Goal: Task Accomplishment & Management: Manage account settings

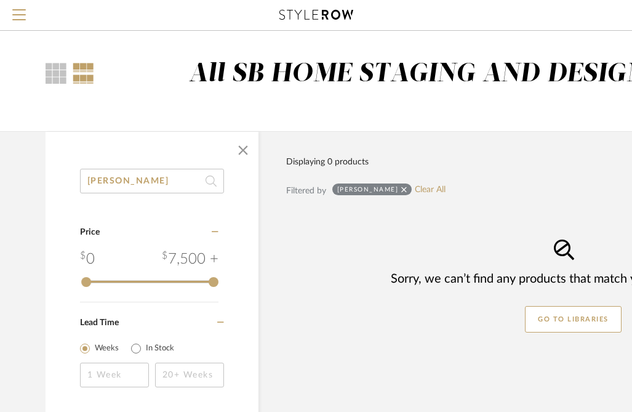
drag, startPoint x: 126, startPoint y: 184, endPoint x: 50, endPoint y: 166, distance: 77.7
click at [61, 169] on div "Loring Category Price 0 7,500 + 0 7500 Lead Time Weeks In Stock" at bounding box center [152, 294] width 213 height 251
paste input "Merchant Single Bath Light"
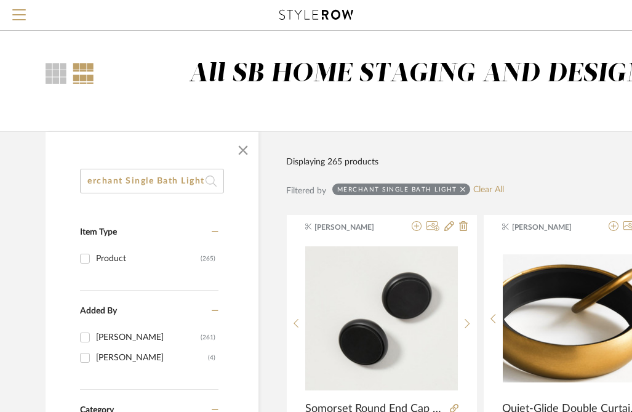
click at [196, 181] on input "Merchant Single Bath Light" at bounding box center [152, 181] width 144 height 25
type input "Merchant Single Bath Light"
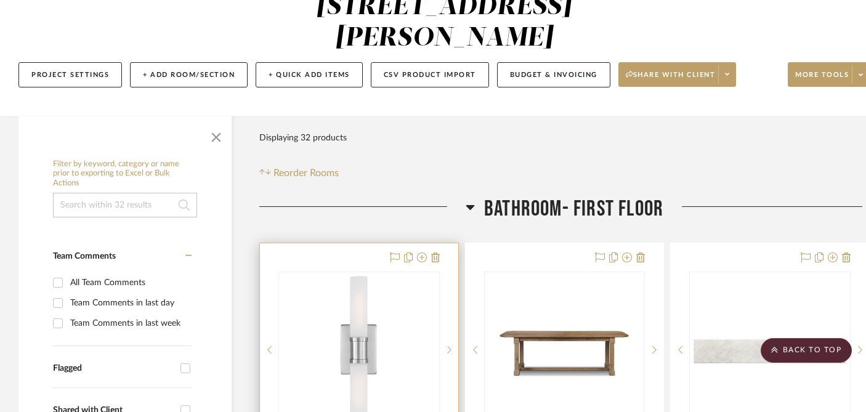
scroll to position [158, 0]
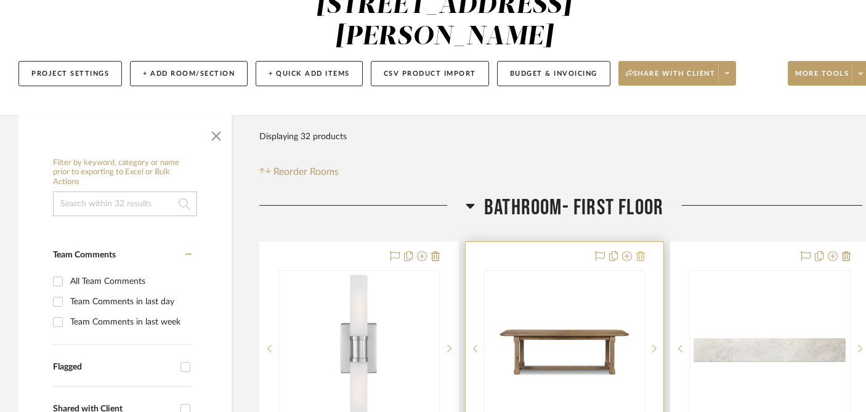
click at [642, 251] on icon at bounding box center [640, 256] width 9 height 10
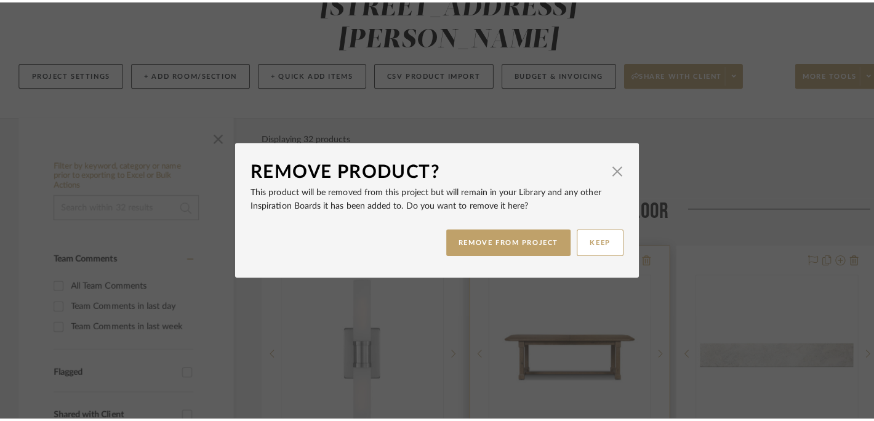
scroll to position [0, 0]
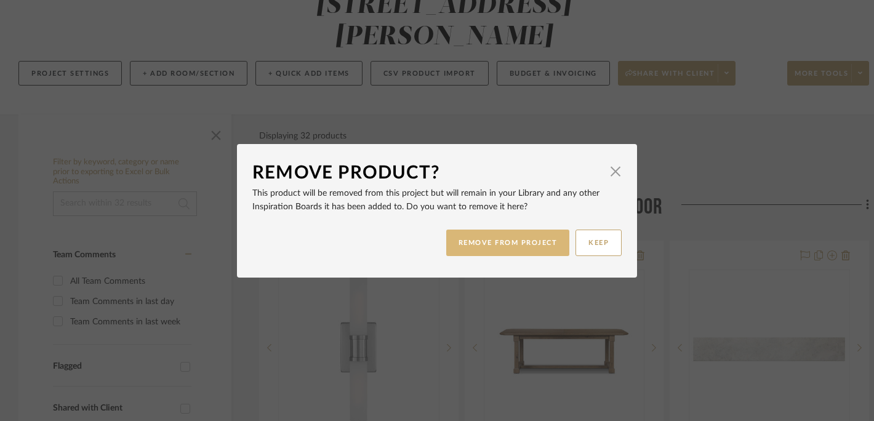
click at [536, 245] on button "REMOVE FROM PROJECT" at bounding box center [508, 243] width 124 height 26
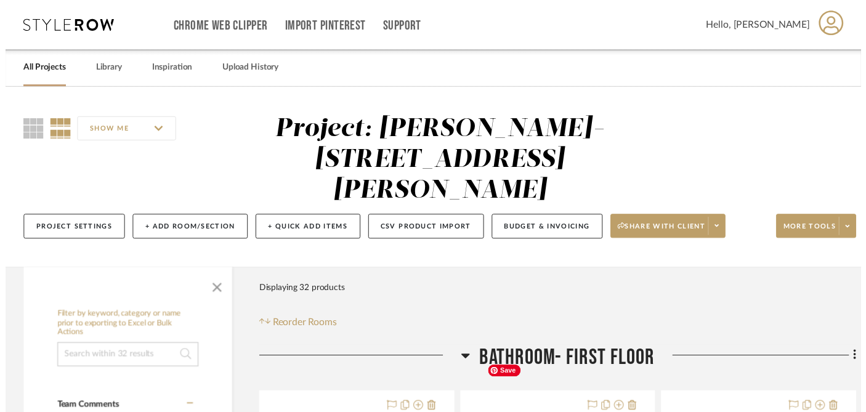
scroll to position [158, 0]
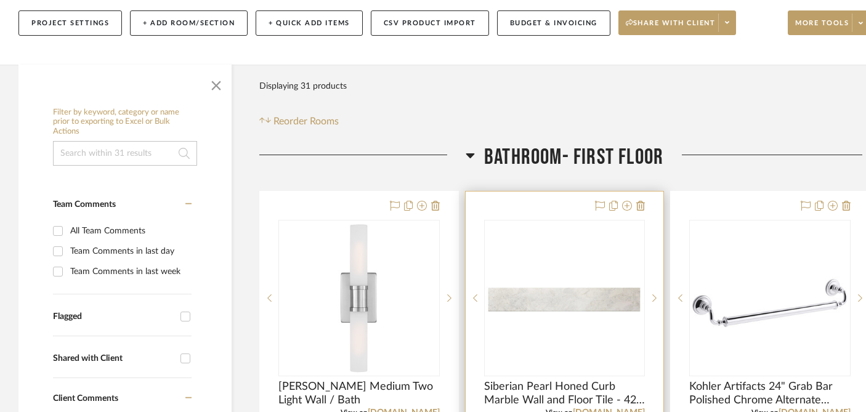
scroll to position [207, 0]
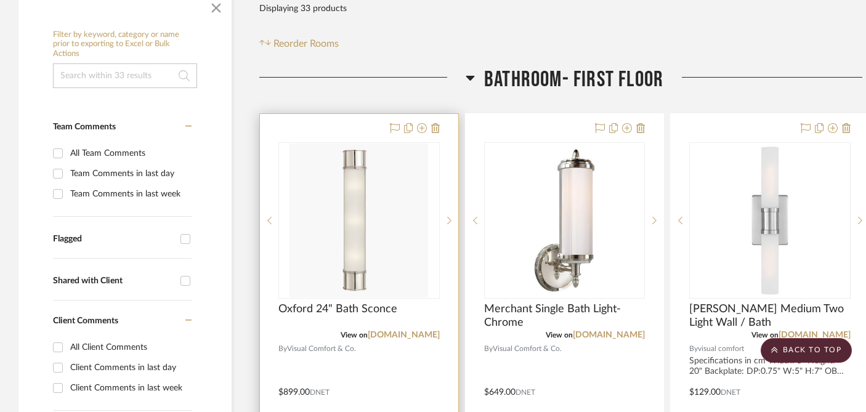
scroll to position [285, 0]
click at [396, 182] on img "0" at bounding box center [358, 221] width 139 height 154
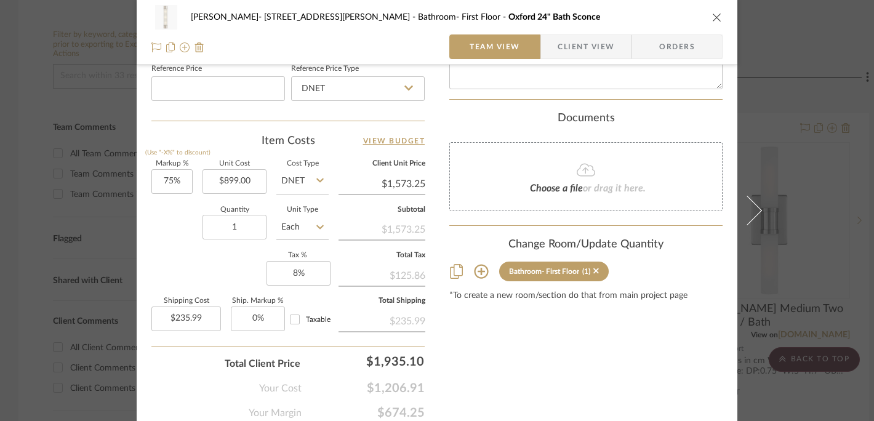
scroll to position [723, 0]
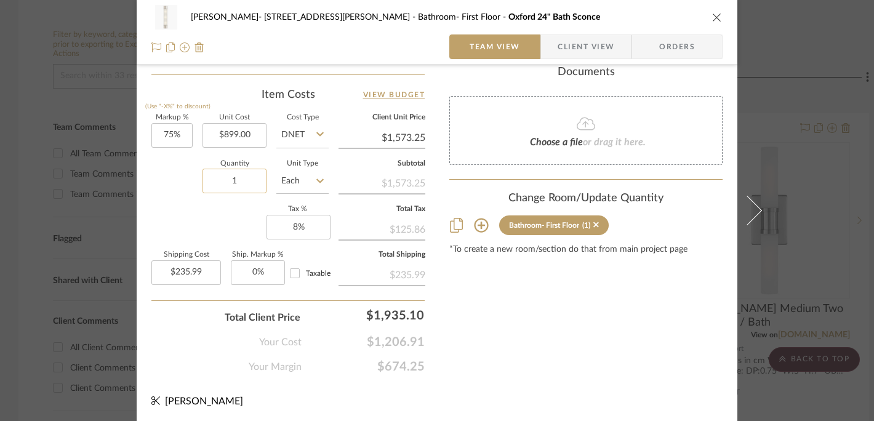
drag, startPoint x: 221, startPoint y: 180, endPoint x: 208, endPoint y: 183, distance: 13.8
click at [215, 180] on input "1" at bounding box center [235, 181] width 64 height 25
drag, startPoint x: 231, startPoint y: 180, endPoint x: 239, endPoint y: 180, distance: 8.0
click at [239, 180] on input "1" at bounding box center [235, 181] width 64 height 25
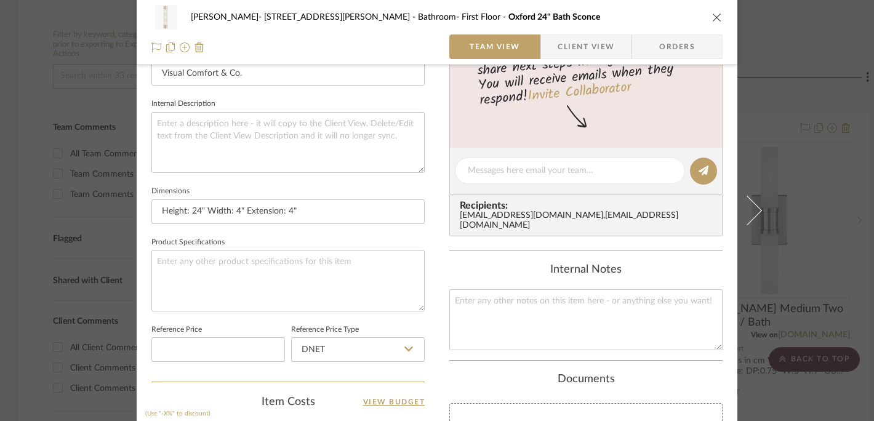
scroll to position [305, 0]
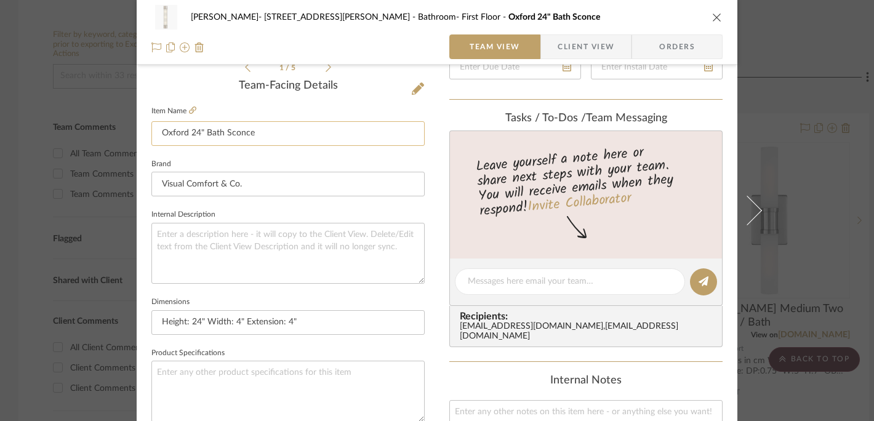
type input "2"
click at [259, 138] on input "Oxford 24" Bath Sconce" at bounding box center [287, 133] width 273 height 25
type input "$471.98"
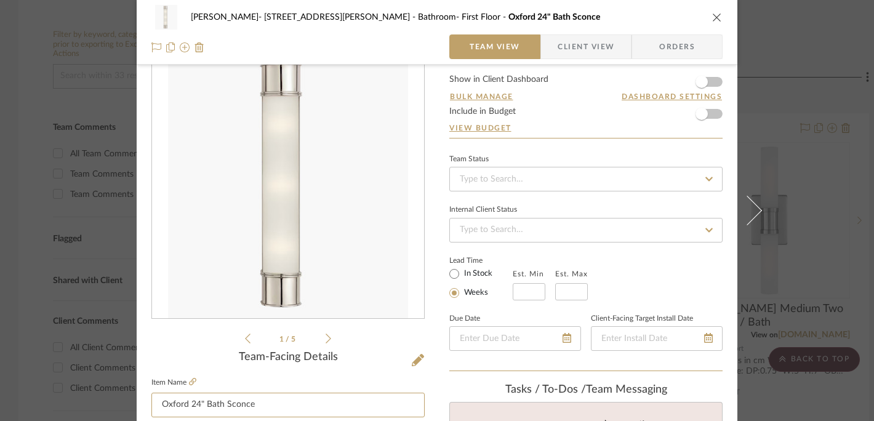
scroll to position [0, 0]
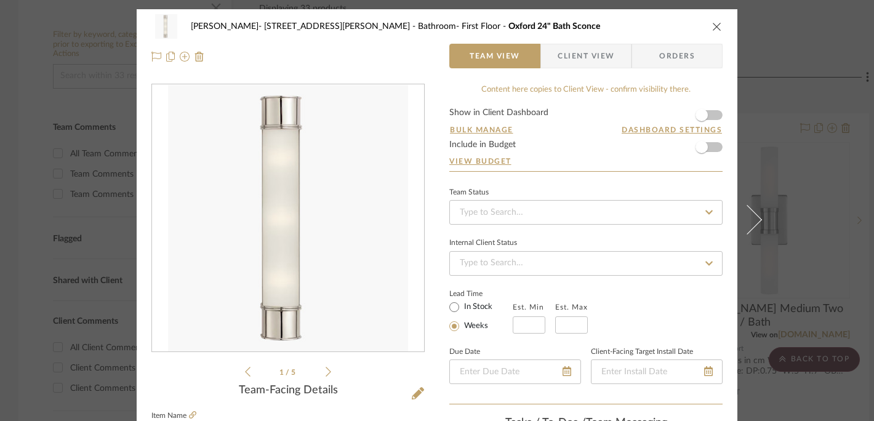
click at [712, 25] on icon "close" at bounding box center [717, 27] width 10 height 10
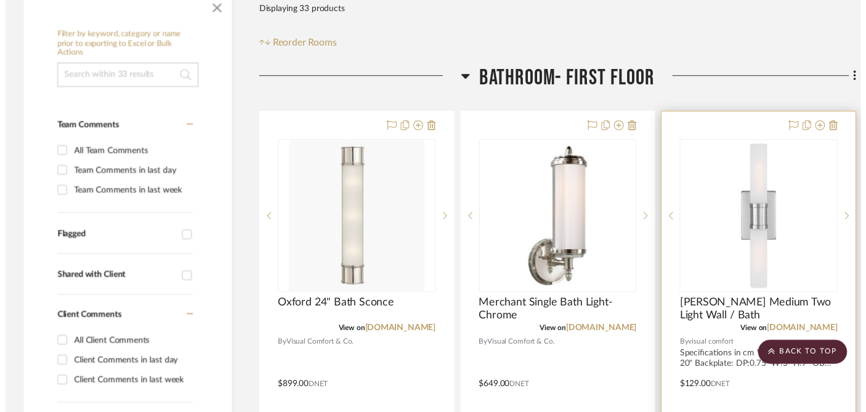
scroll to position [285, 0]
